Goal: Information Seeking & Learning: Learn about a topic

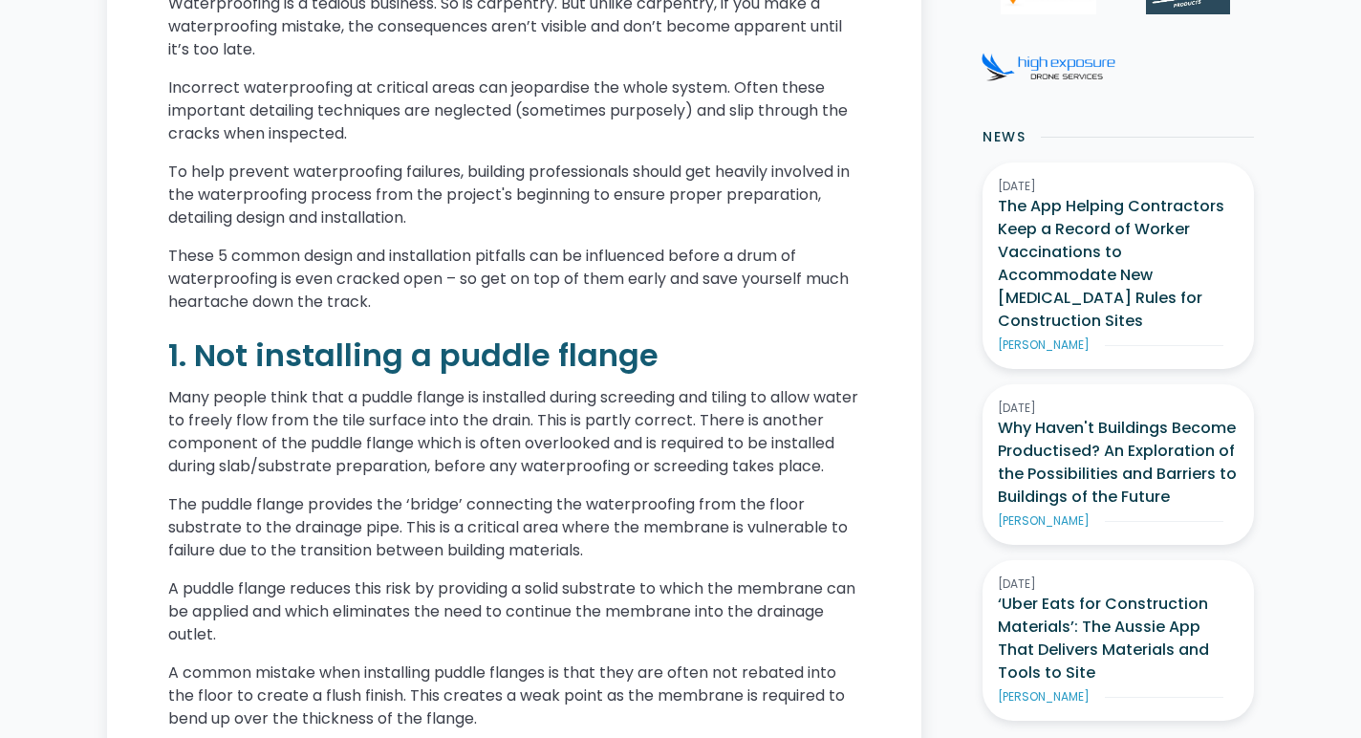
scroll to position [992, 0]
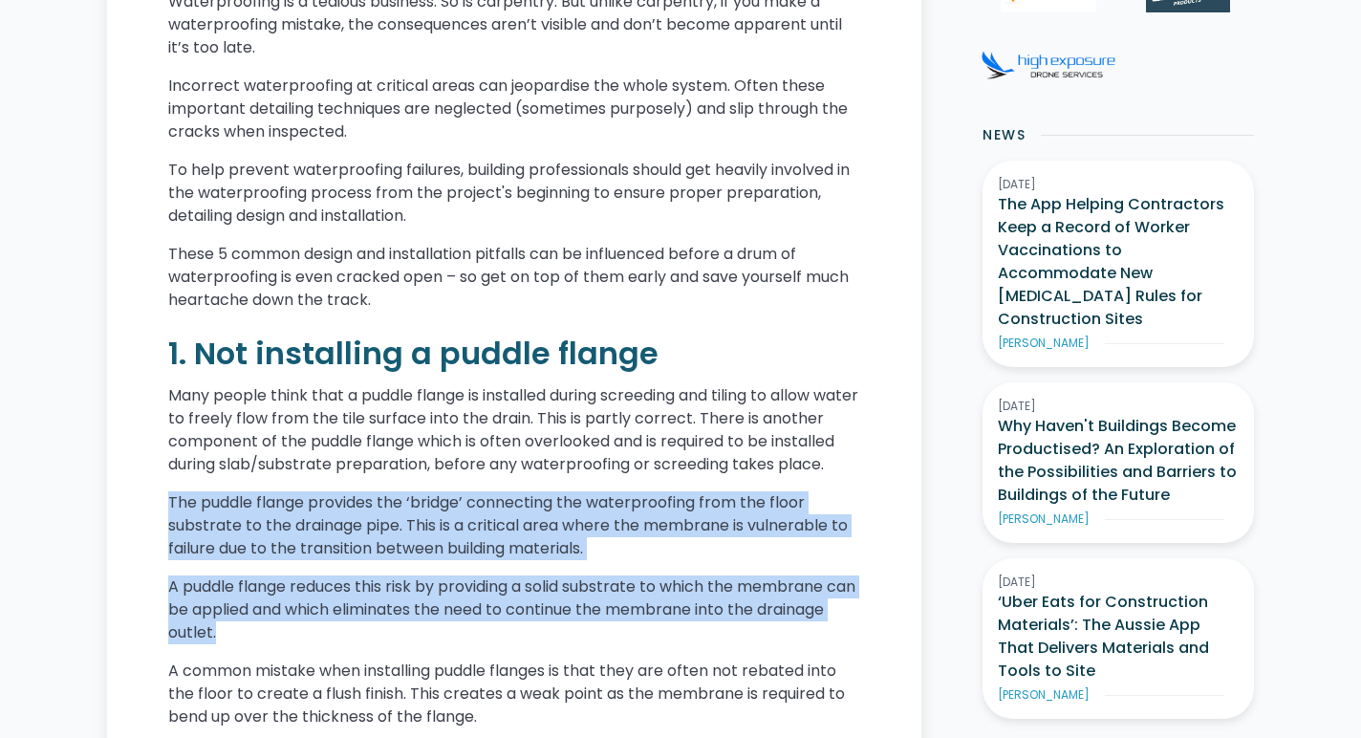
drag, startPoint x: 169, startPoint y: 527, endPoint x: 336, endPoint y: 646, distance: 205.5
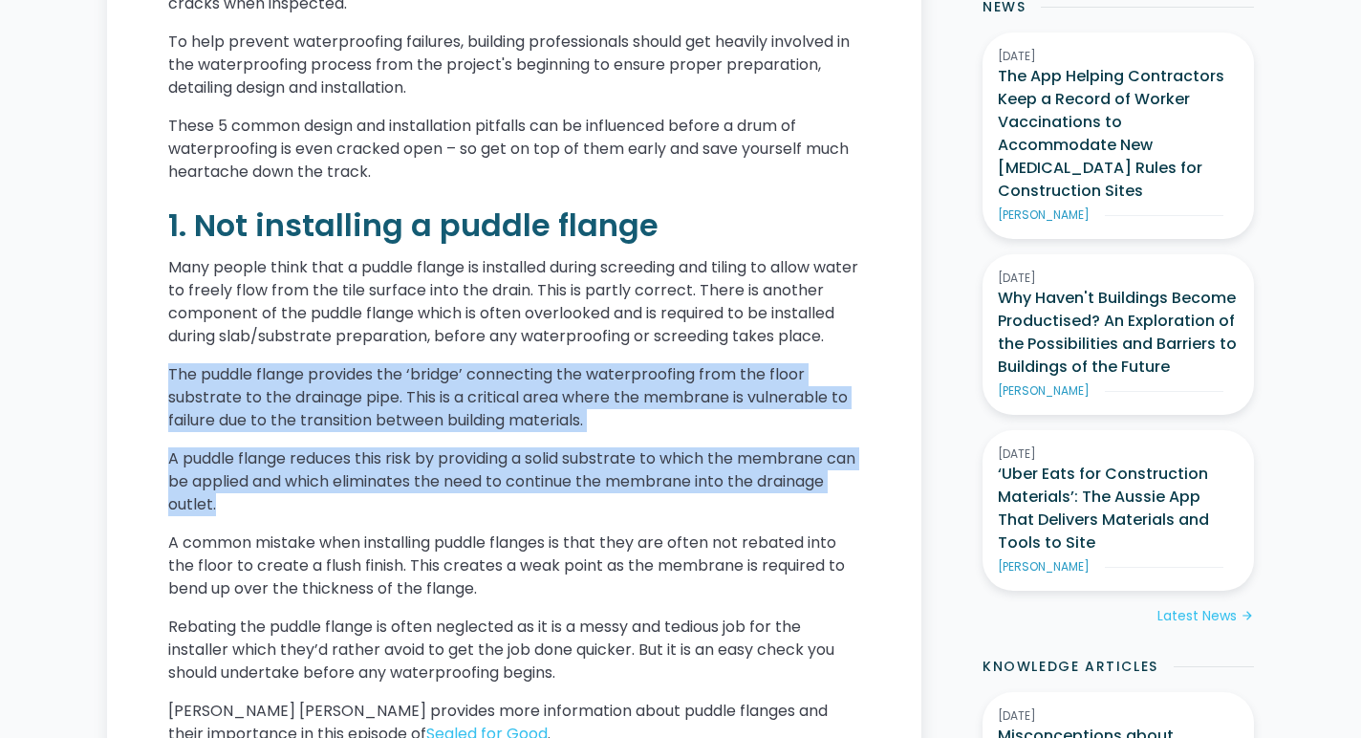
scroll to position [1122, 0]
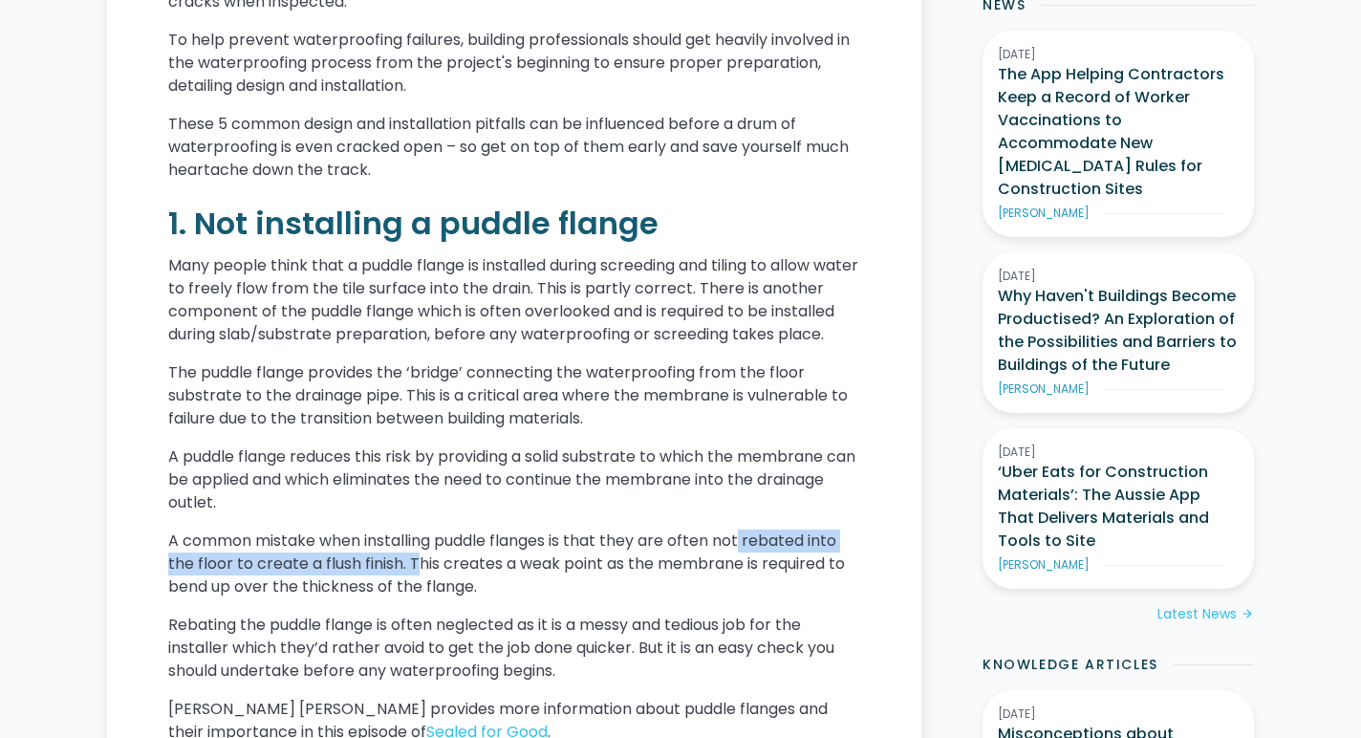
drag, startPoint x: 747, startPoint y: 559, endPoint x: 416, endPoint y: 589, distance: 332.9
click at [416, 589] on p "A common mistake when installing puddle flanges is that they are often not reba…" at bounding box center [514, 563] width 692 height 69
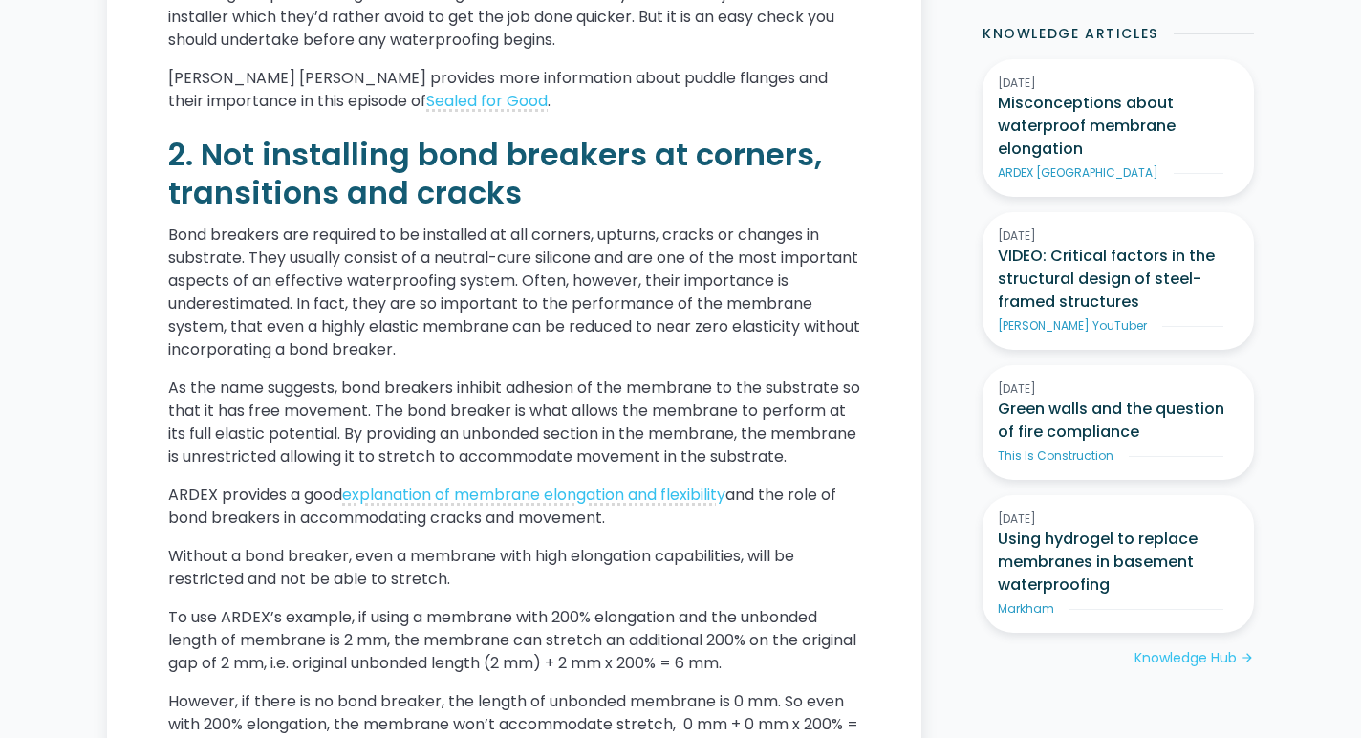
scroll to position [1753, 0]
drag, startPoint x: 477, startPoint y: 593, endPoint x: 527, endPoint y: 591, distance: 49.7
click at [527, 590] on p "Without a bond breaker, even a membrane with high elongation capabilities, will…" at bounding box center [514, 567] width 692 height 46
click at [333, 590] on p "Without a bond breaker, even a membrane with high elongation capabilities, will…" at bounding box center [514, 567] width 692 height 46
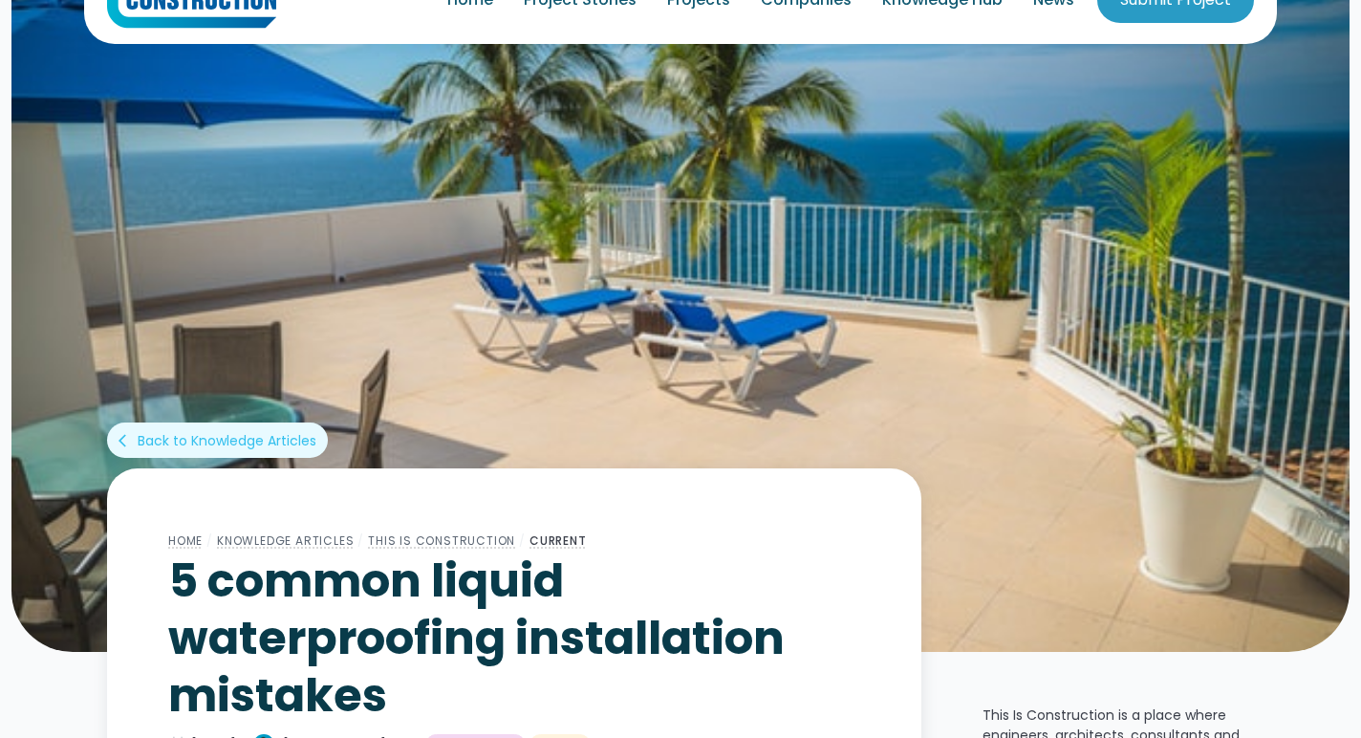
scroll to position [0, 0]
